Goal: Task Accomplishment & Management: Use online tool/utility

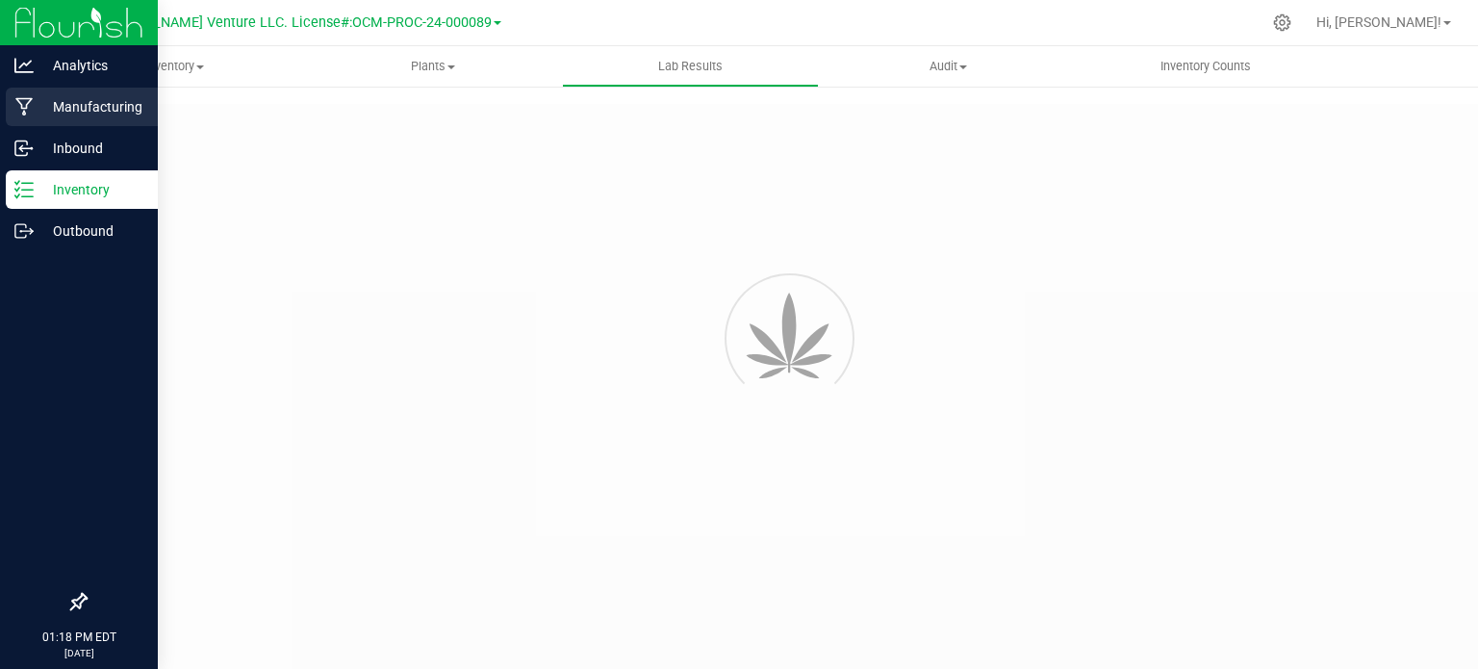
type input "NYFCCMF-20250624-034"
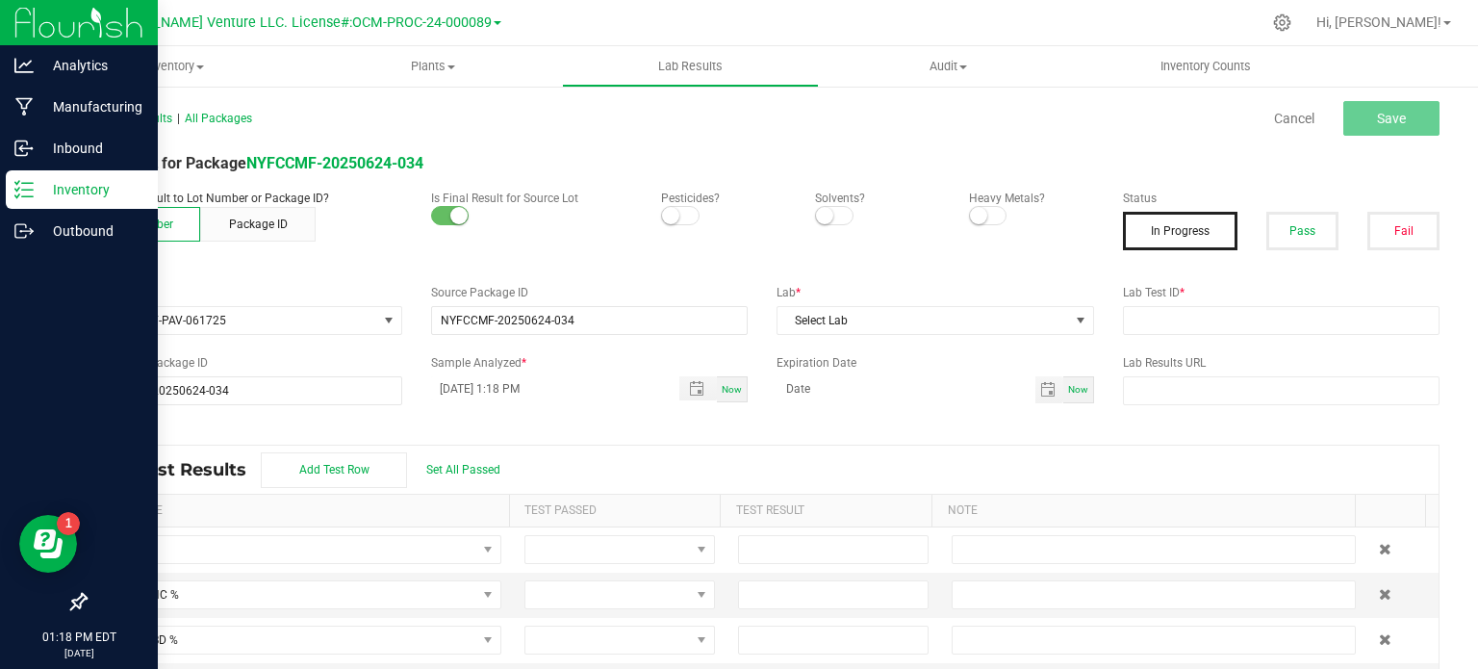
click at [69, 195] on p "Inventory" at bounding box center [91, 189] width 115 height 23
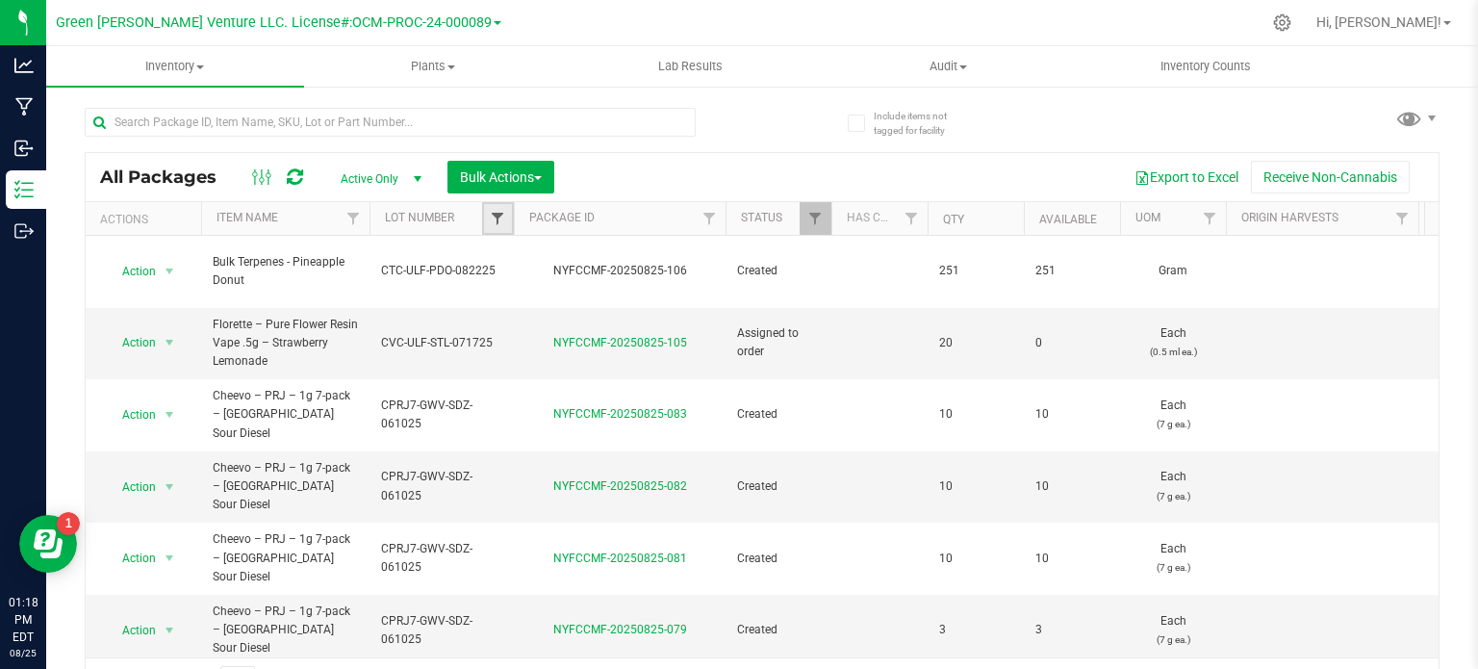
click at [503, 215] on span "Filter" at bounding box center [497, 218] width 15 height 15
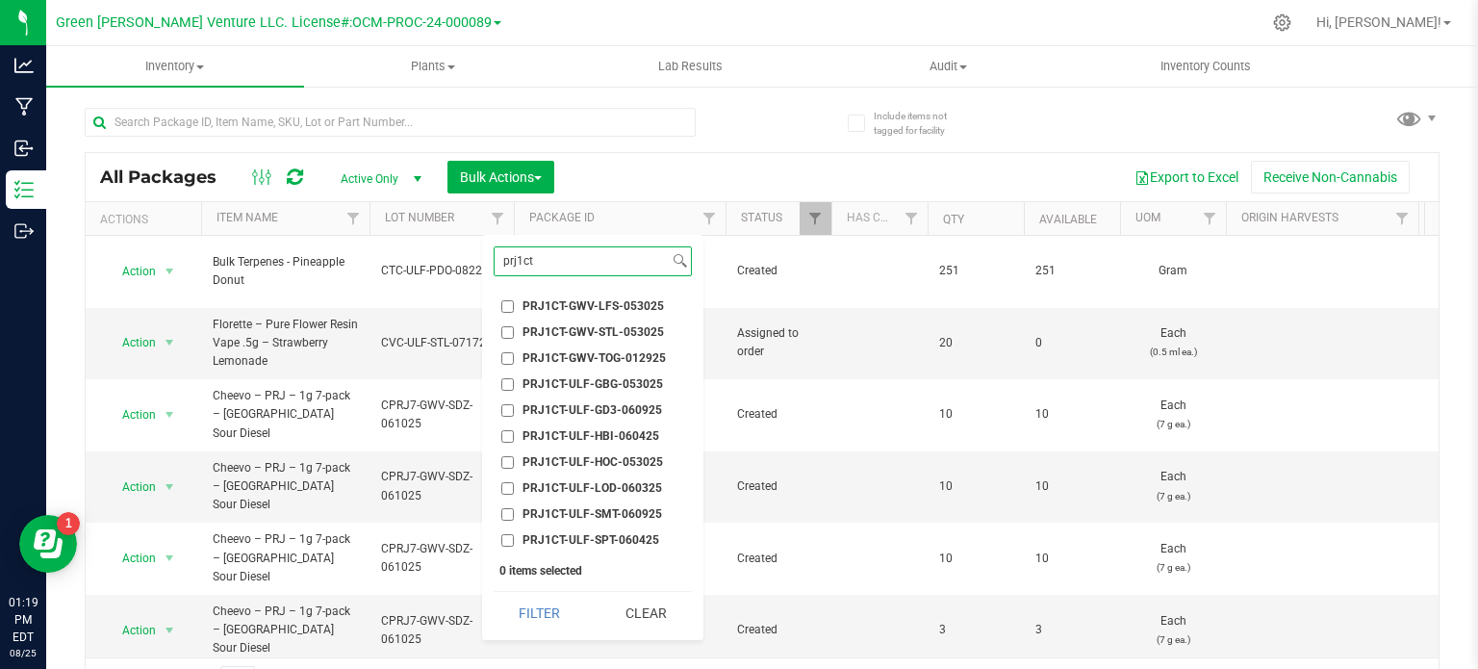
type input "prj1ct"
click at [507, 490] on input "PRJ1CT-ULF-LOD-060325" at bounding box center [507, 488] width 13 height 13
checkbox input "true"
click at [512, 614] on button "Filter" at bounding box center [540, 613] width 92 height 42
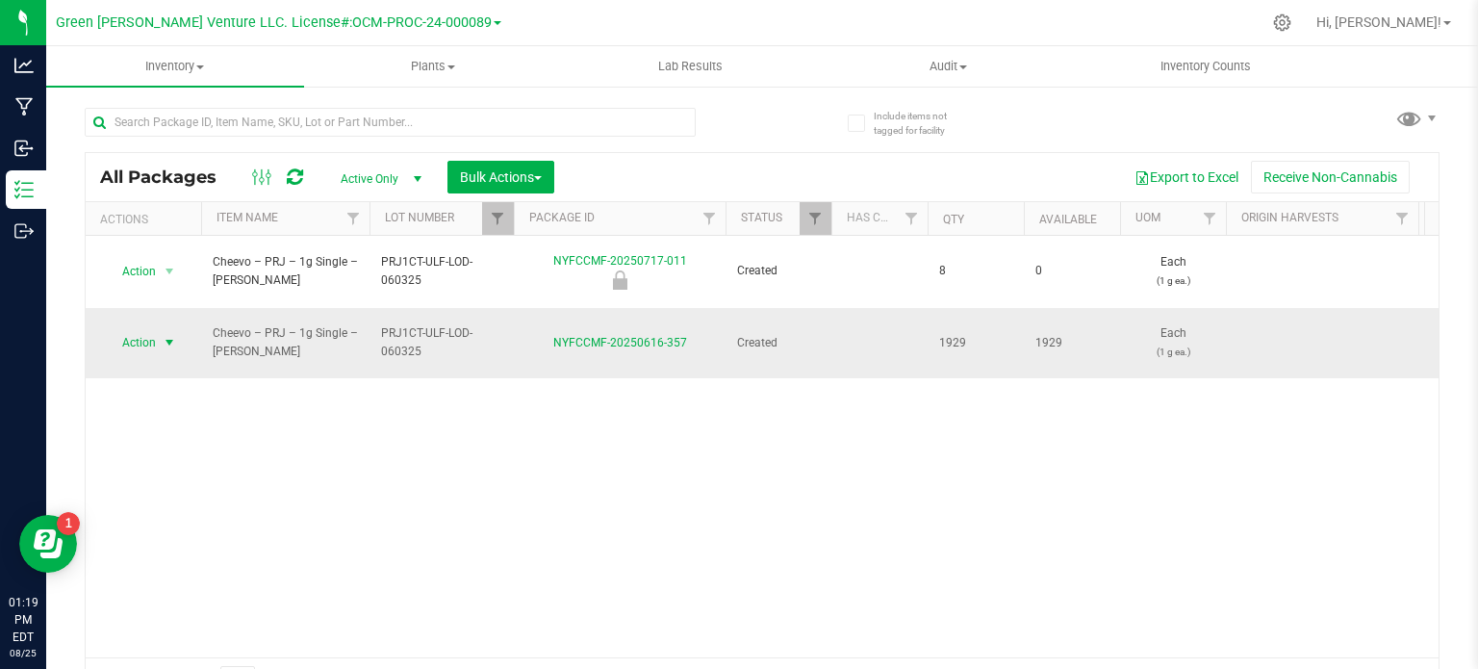
click at [154, 329] on span "Action" at bounding box center [131, 342] width 52 height 27
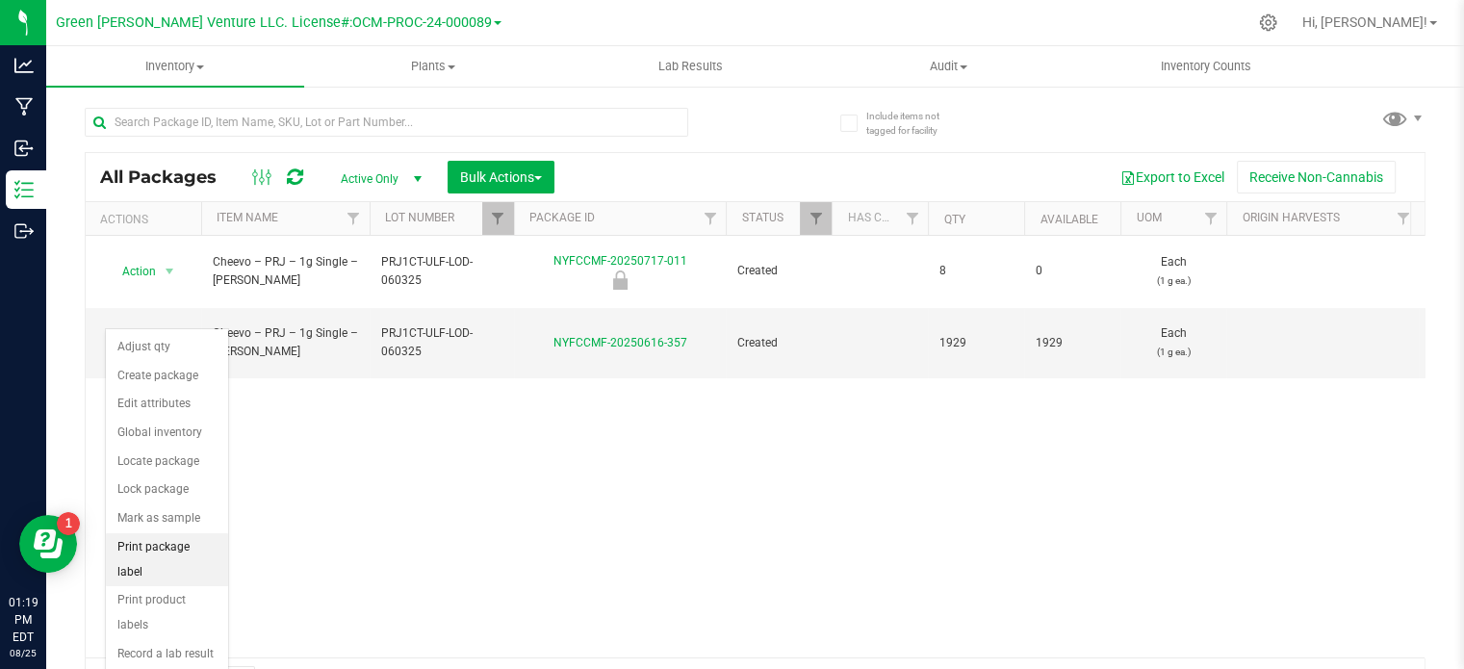
click at [163, 534] on li "Print package label" at bounding box center [167, 559] width 122 height 53
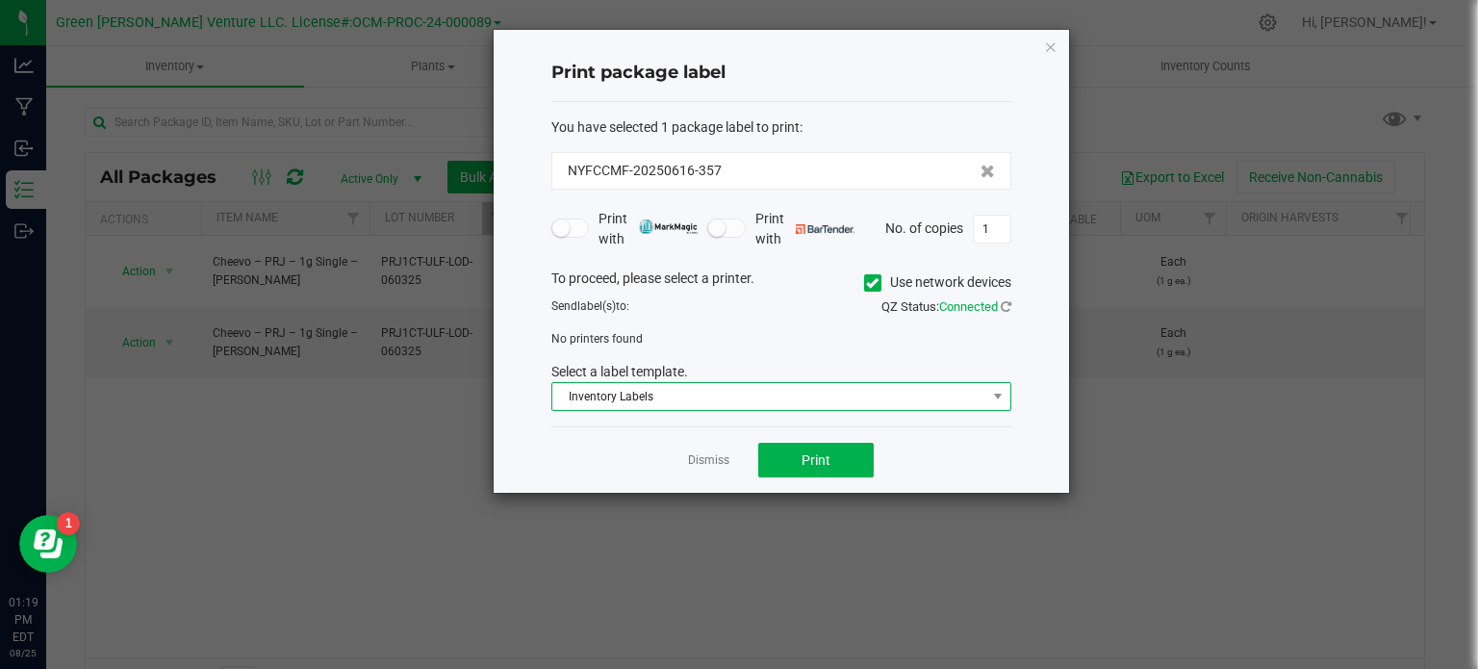
click at [752, 403] on span "Inventory Labels" at bounding box center [769, 396] width 434 height 27
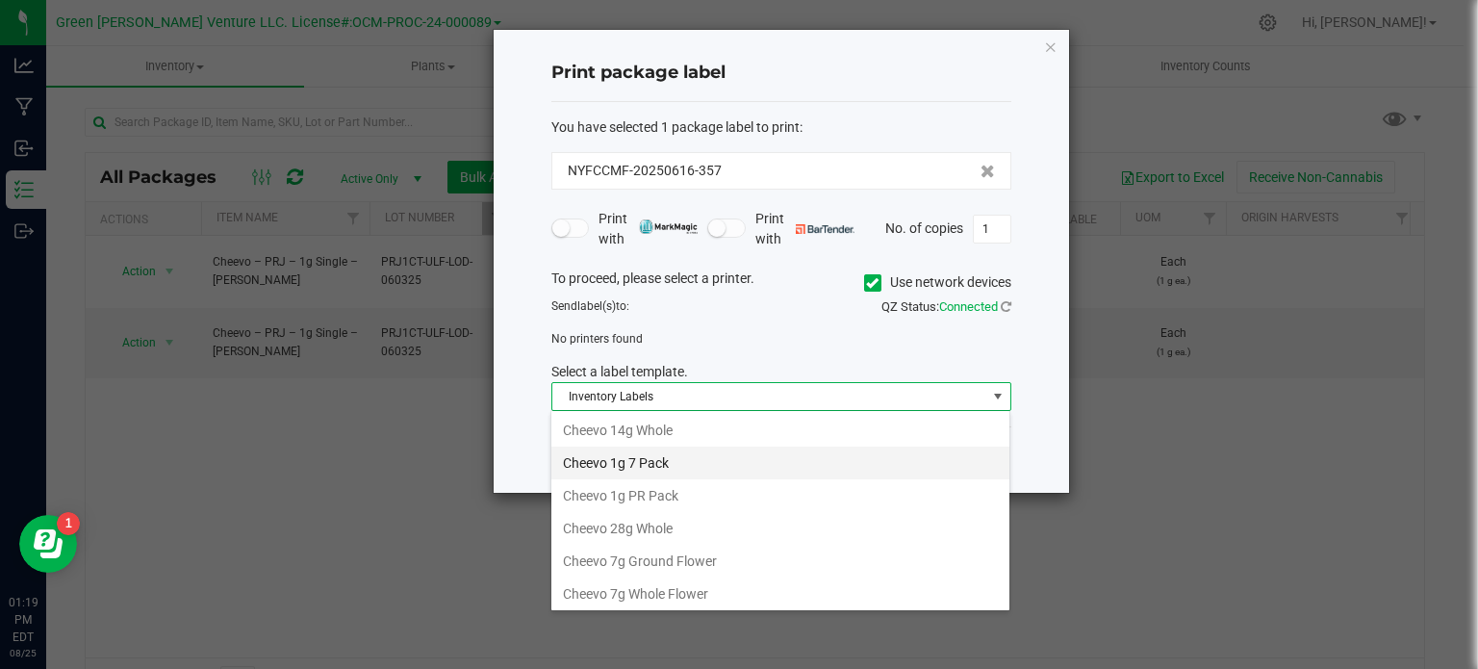
click at [711, 469] on li "Cheevo 1g 7 Pack" at bounding box center [780, 463] width 458 height 33
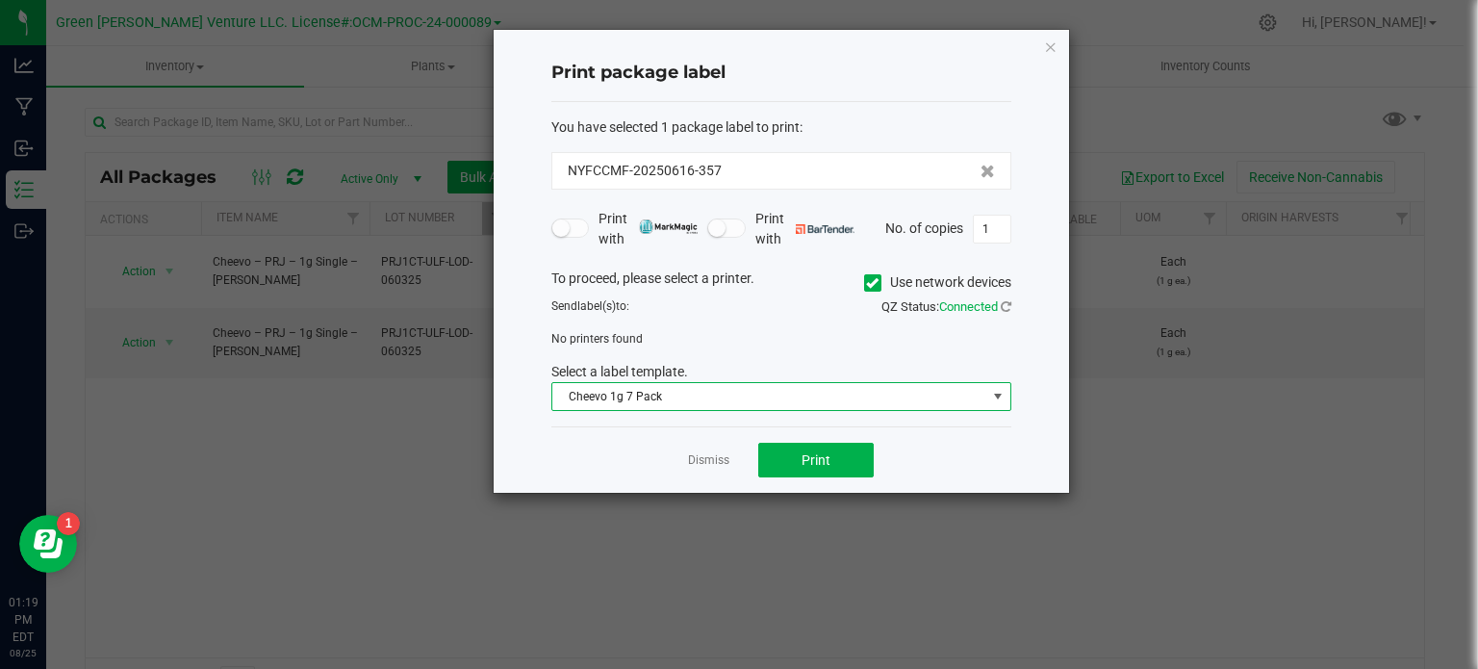
click at [689, 396] on span "Cheevo 1g 7 Pack" at bounding box center [769, 396] width 434 height 27
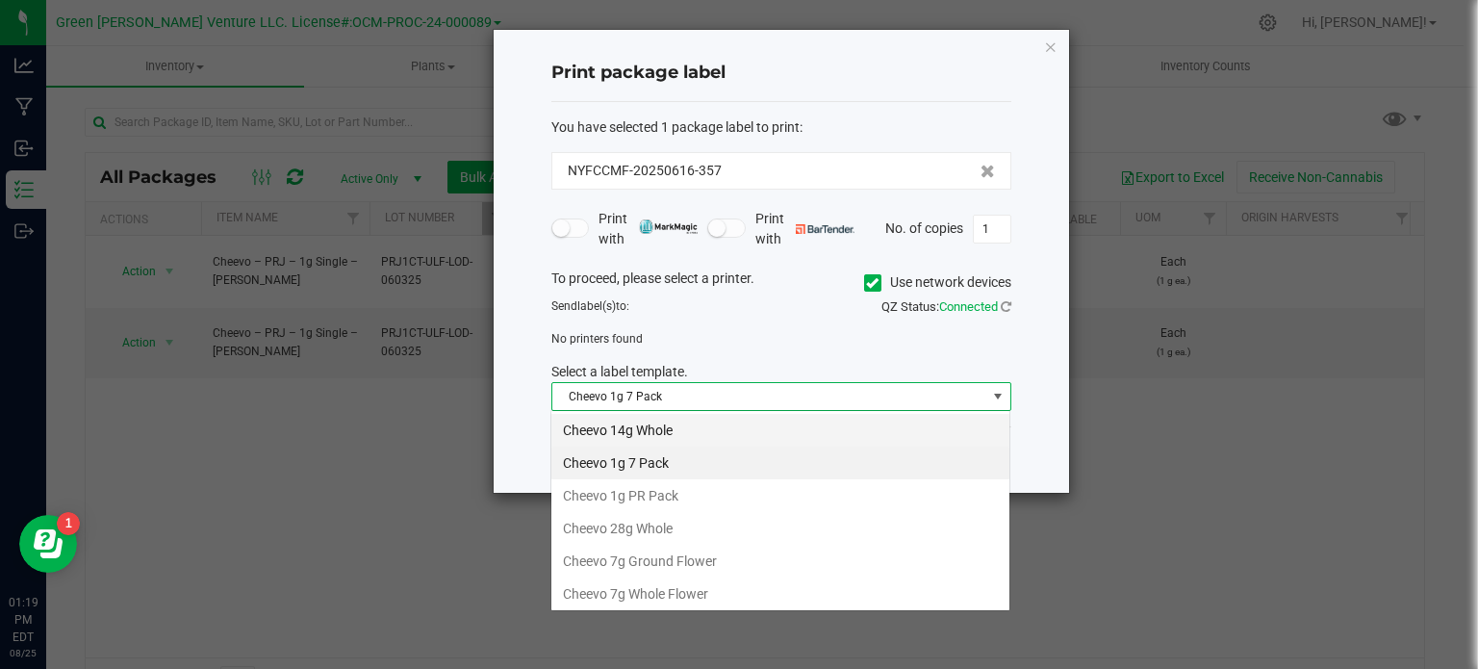
scroll to position [28, 460]
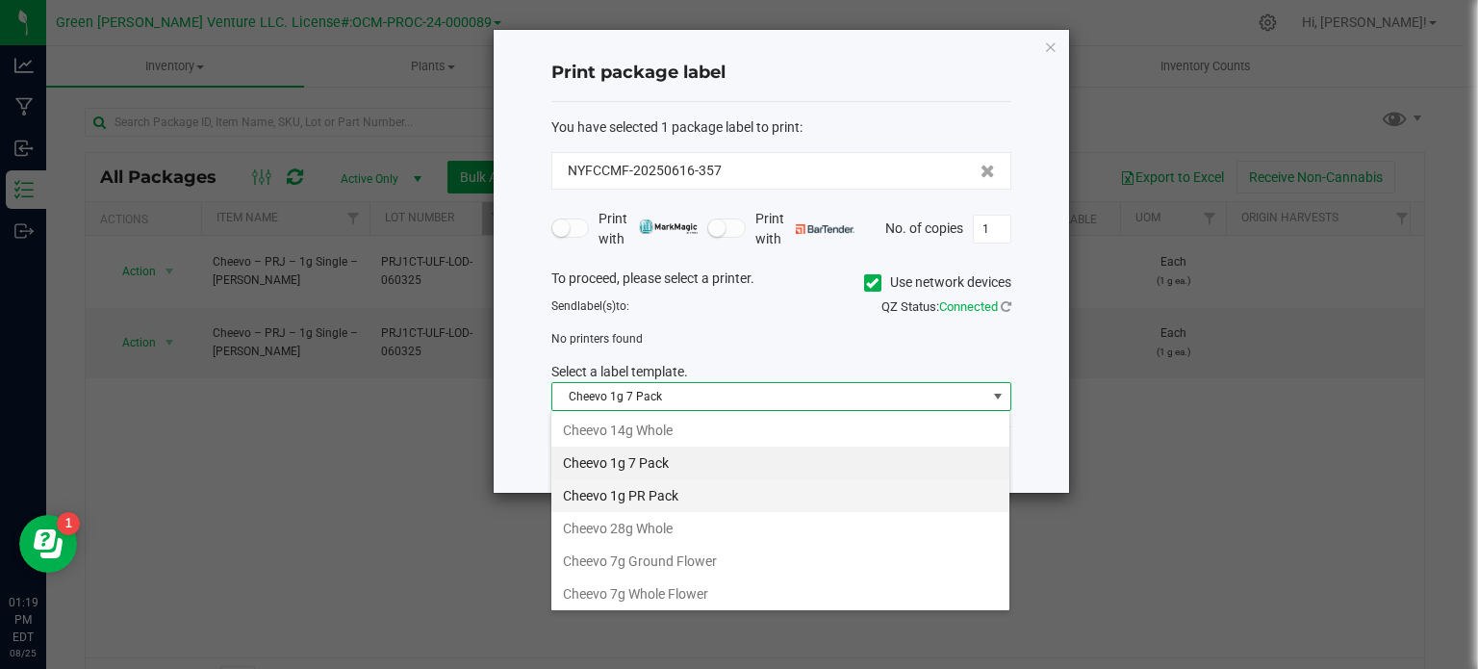
click at [670, 498] on li "Cheevo 1g PR Pack" at bounding box center [780, 495] width 458 height 33
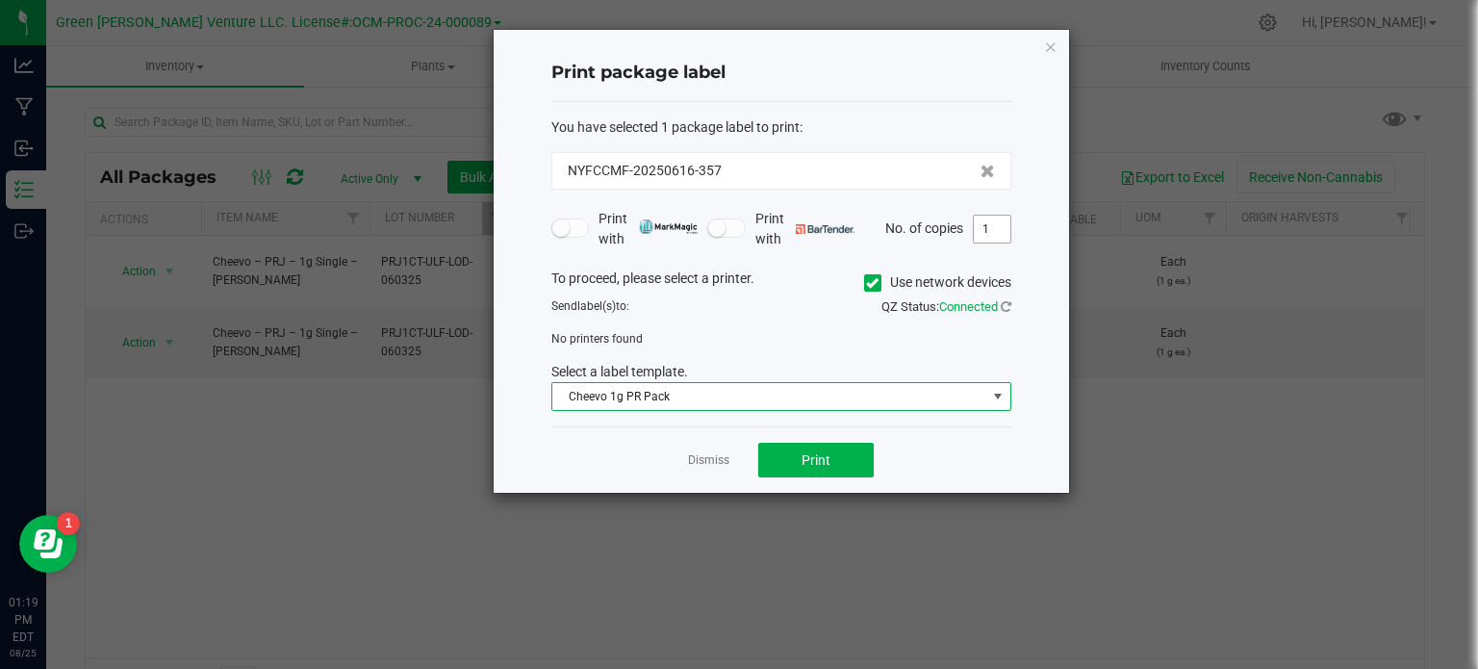
click at [988, 234] on input "1" at bounding box center [992, 229] width 37 height 27
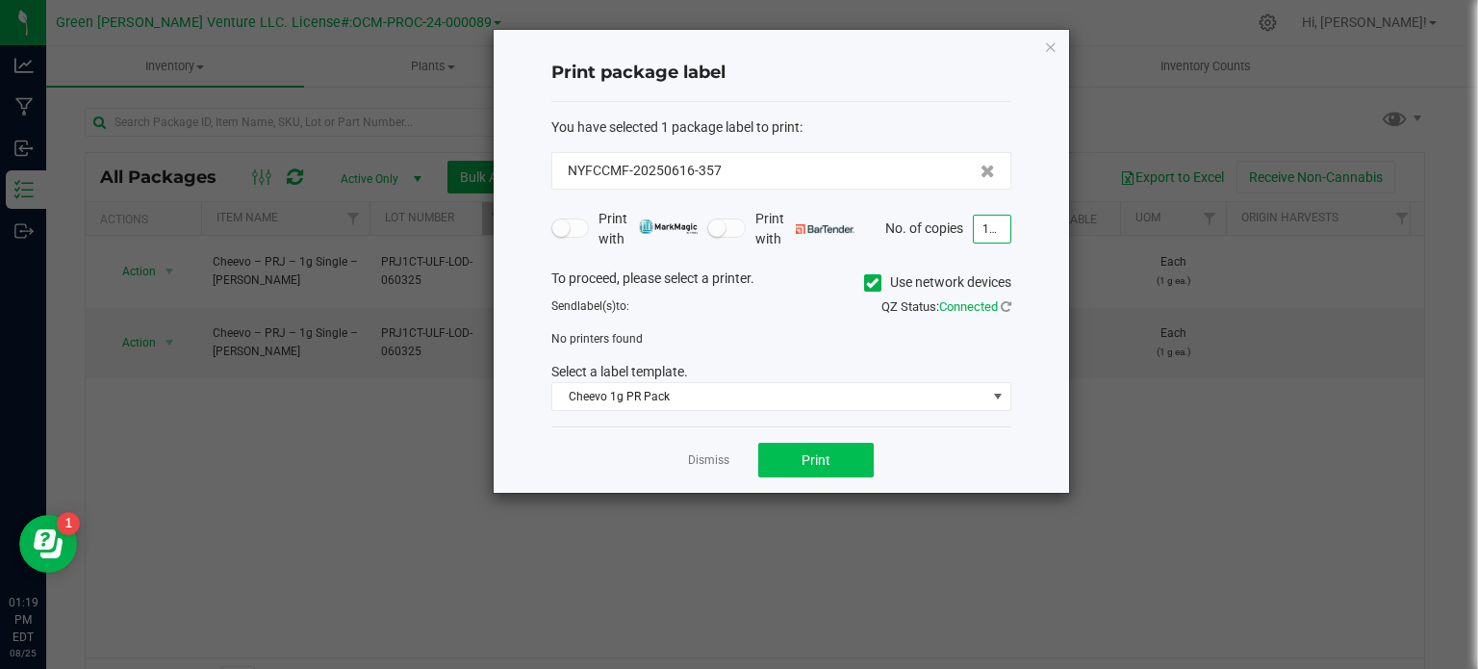
type input "100"
click at [835, 464] on button "Print" at bounding box center [815, 460] width 115 height 35
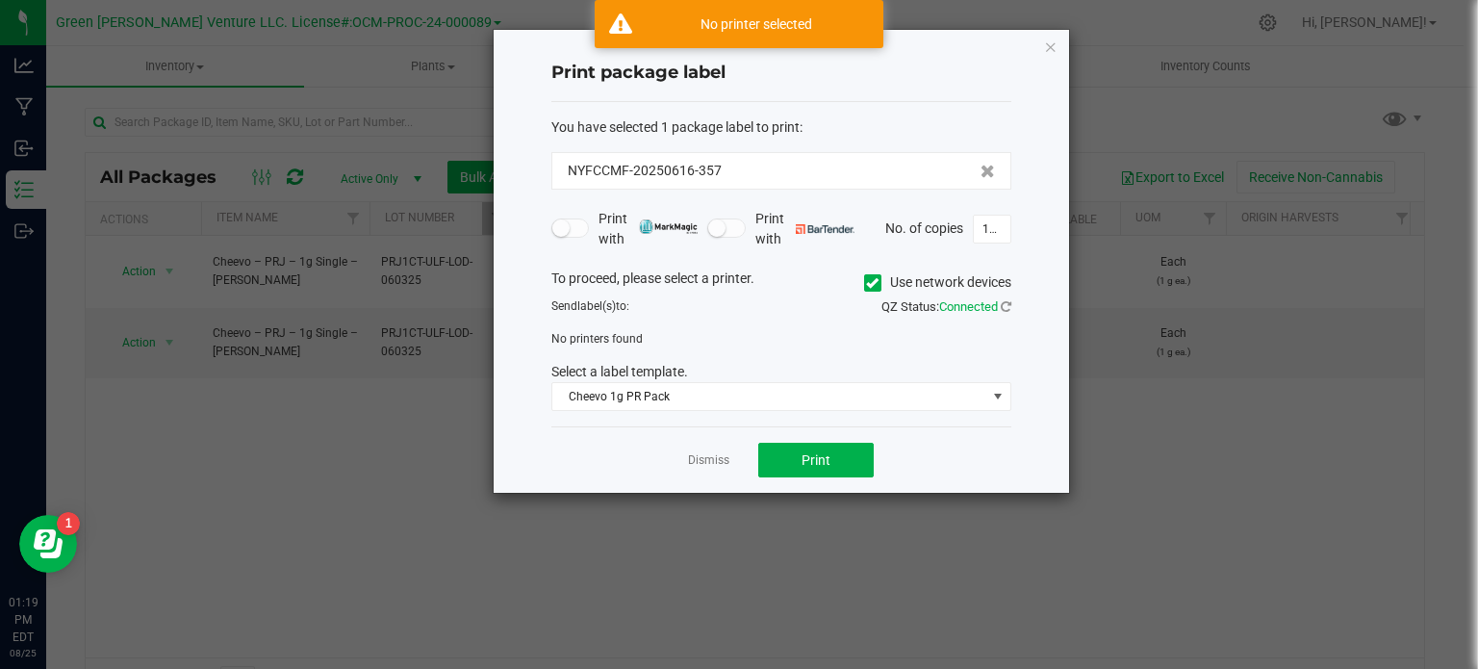
click at [870, 283] on icon at bounding box center [872, 283] width 13 height 0
click at [0, 0] on input "Use network devices" at bounding box center [0, 0] width 0 height 0
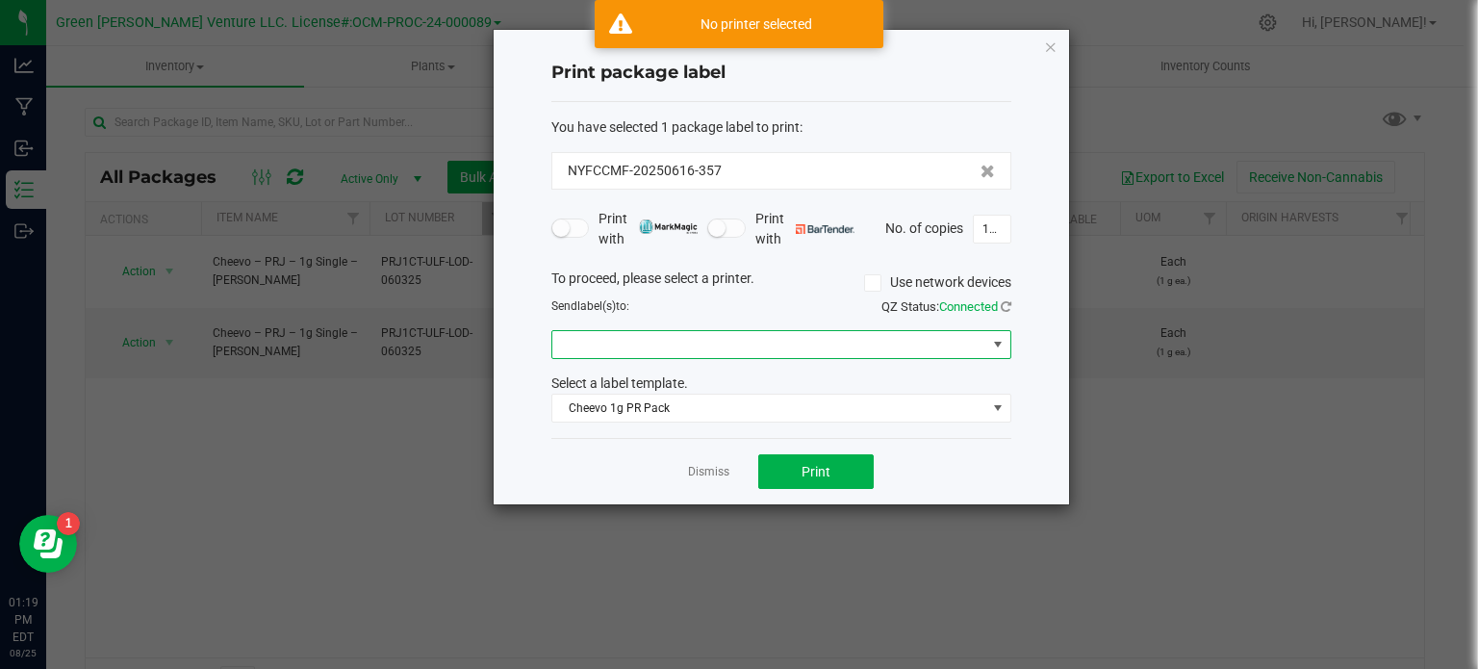
click at [658, 353] on span at bounding box center [769, 344] width 434 height 27
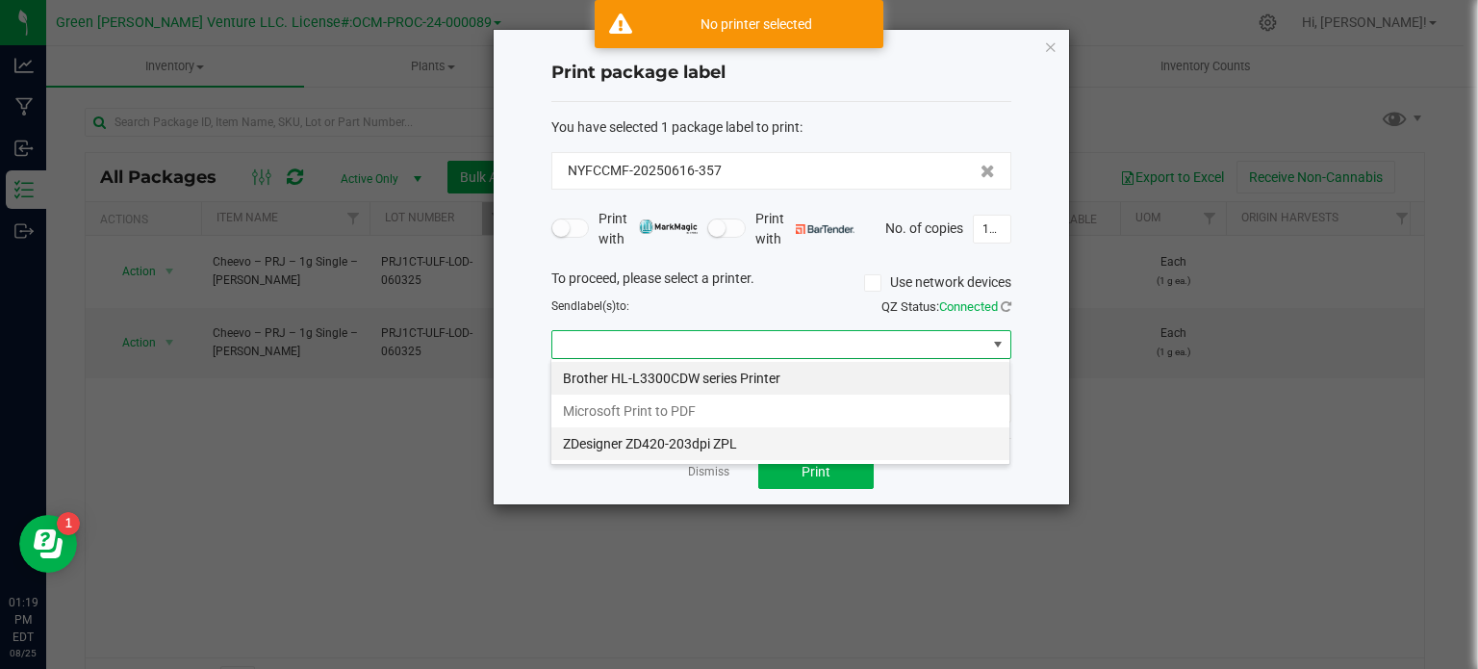
click at [637, 436] on ZPL "ZDesigner ZD420-203dpi ZPL" at bounding box center [780, 443] width 458 height 33
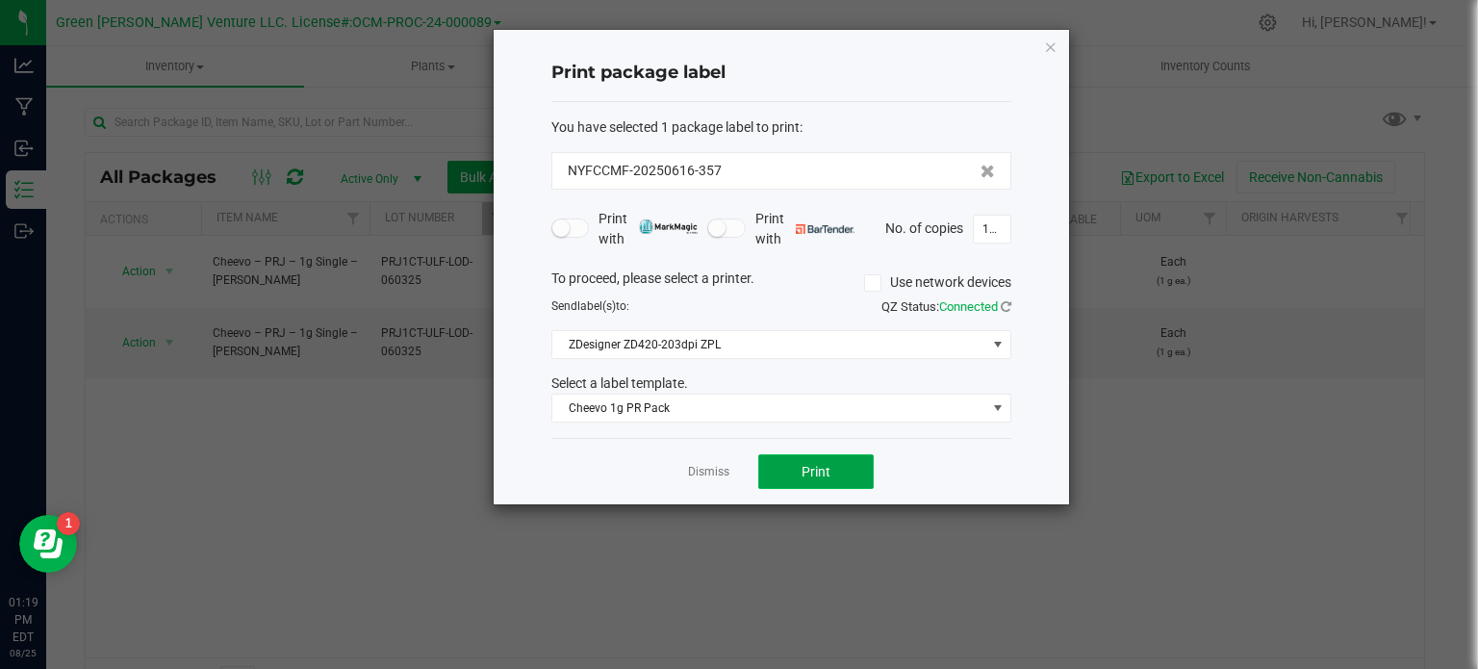
click at [785, 470] on button "Print" at bounding box center [815, 471] width 115 height 35
type input "5"
type input "600"
click at [824, 464] on span "Print" at bounding box center [816, 471] width 29 height 15
